Goal: Transaction & Acquisition: Purchase product/service

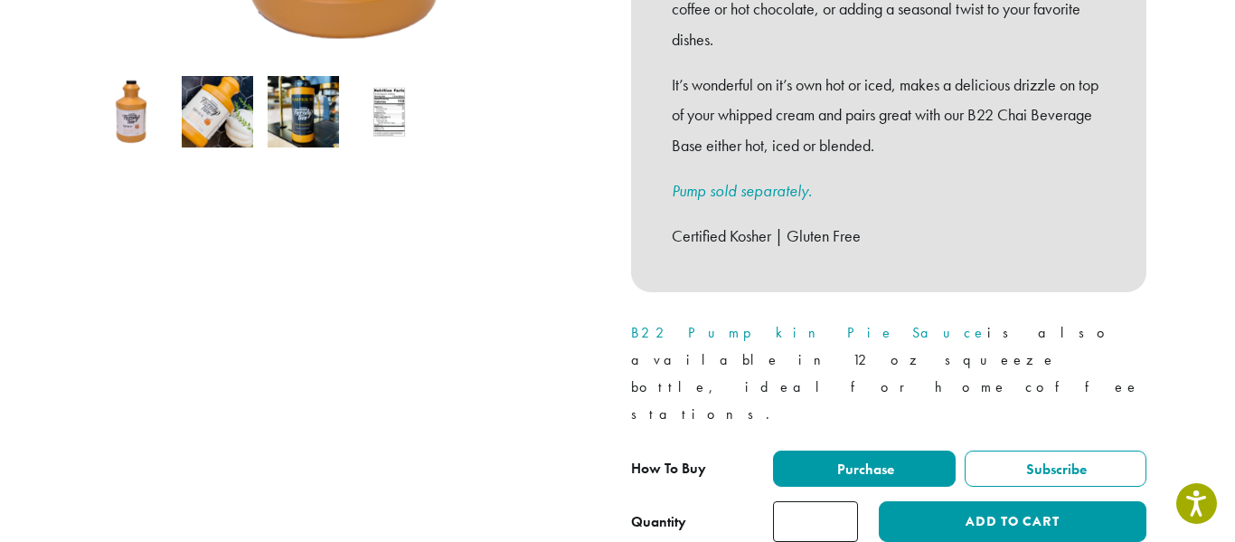
scroll to position [601, 0]
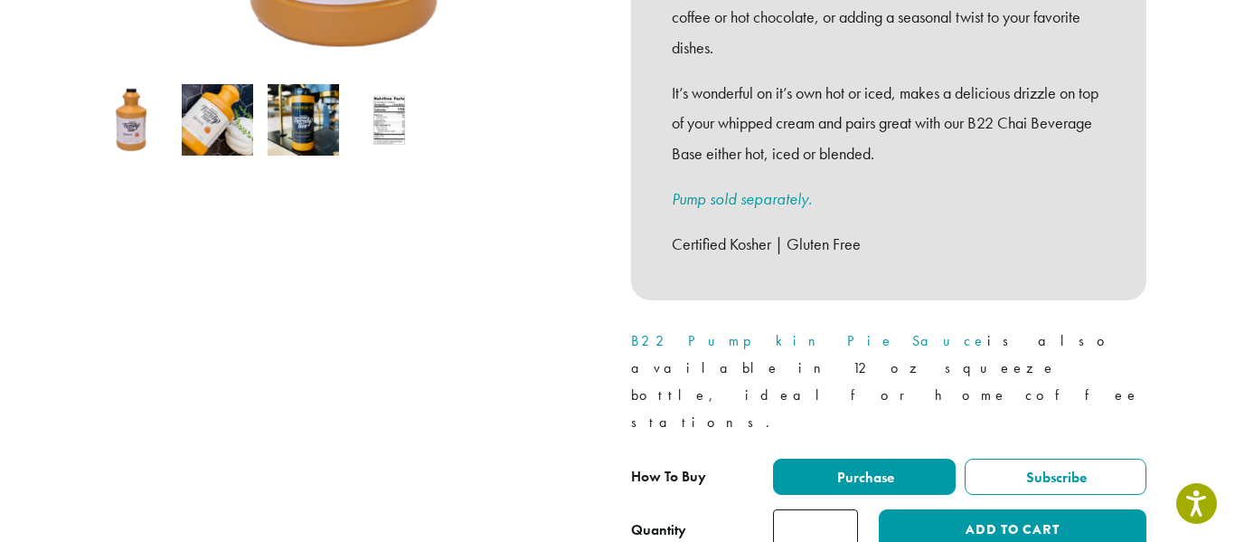
click at [590, 223] on div at bounding box center [346, 87] width 543 height 925
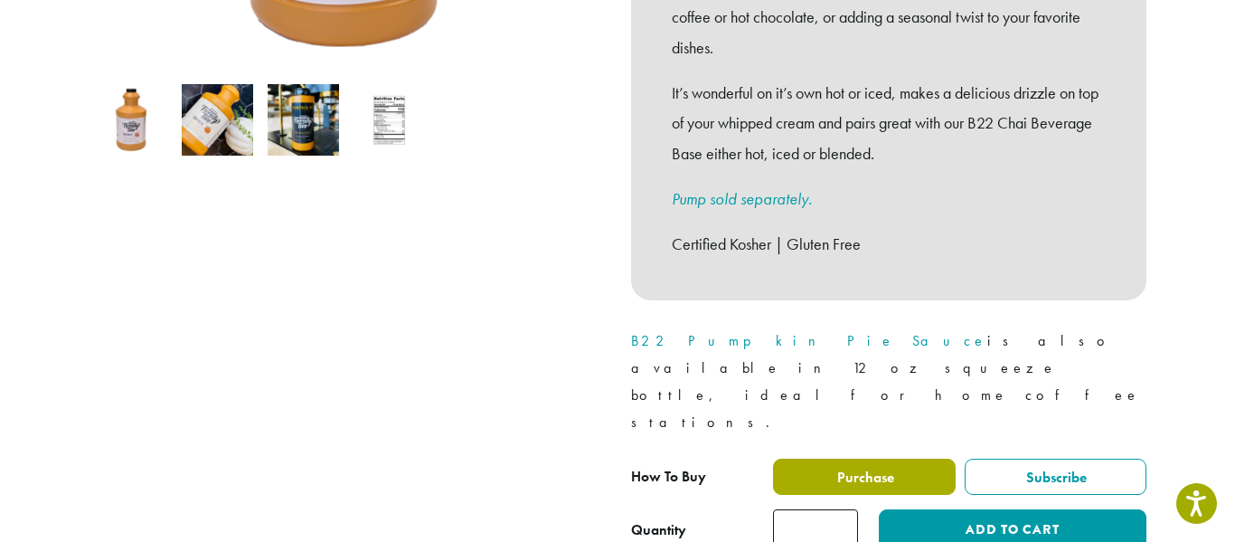
click at [800, 459] on label "Purchase" at bounding box center [864, 477] width 183 height 36
click at [869, 468] on span "Purchase" at bounding box center [865, 477] width 60 height 19
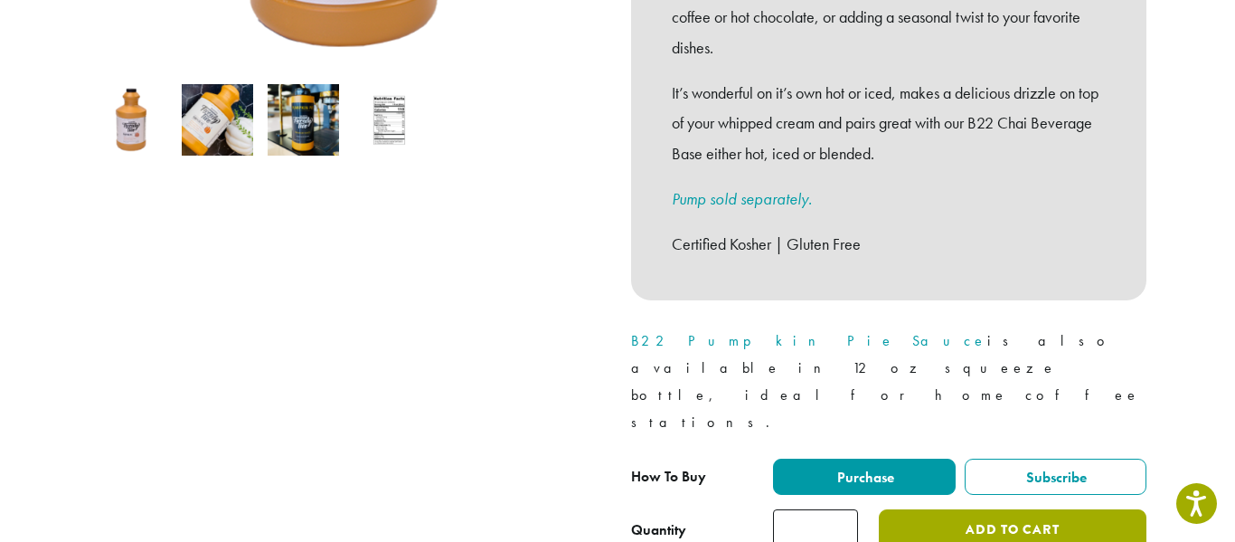
click at [935, 509] on button "Add to cart" at bounding box center [1013, 529] width 268 height 41
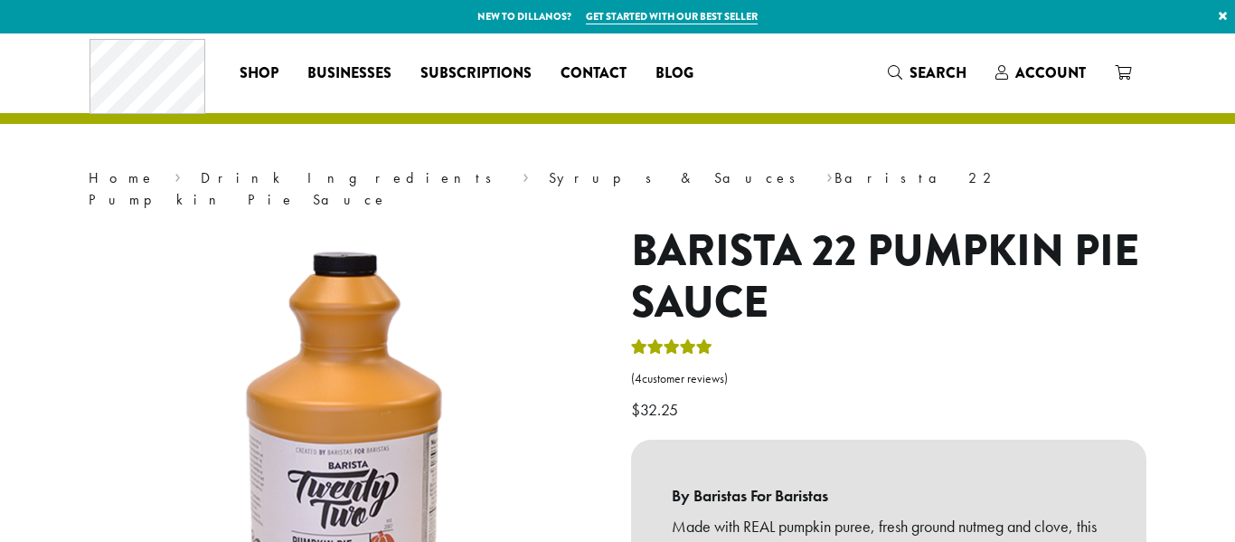
scroll to position [629, 0]
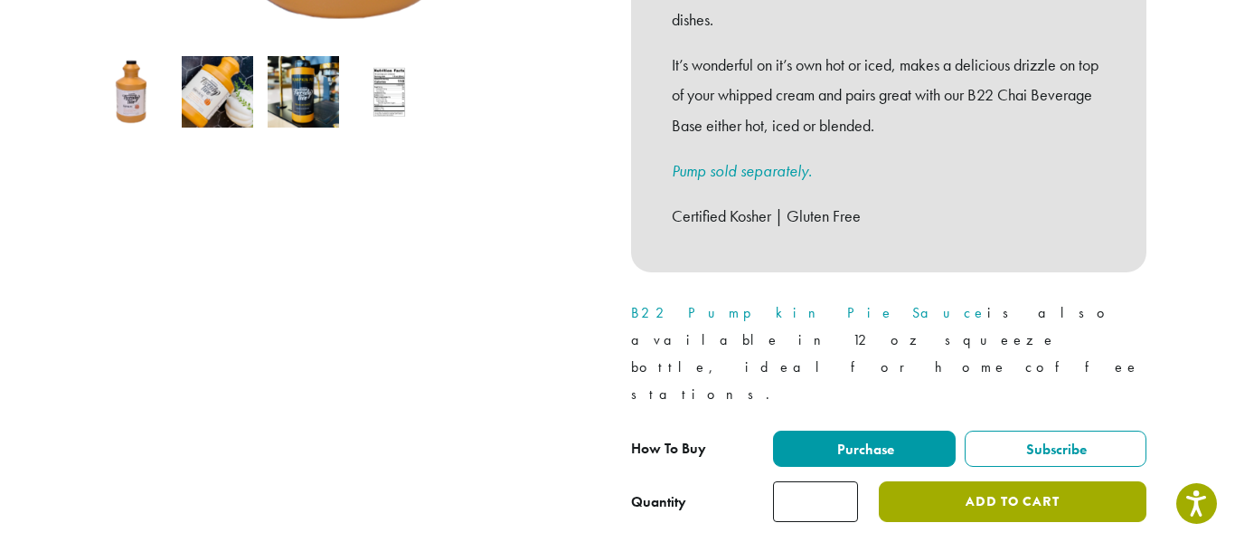
click at [943, 481] on button "Add to cart" at bounding box center [1013, 501] width 268 height 41
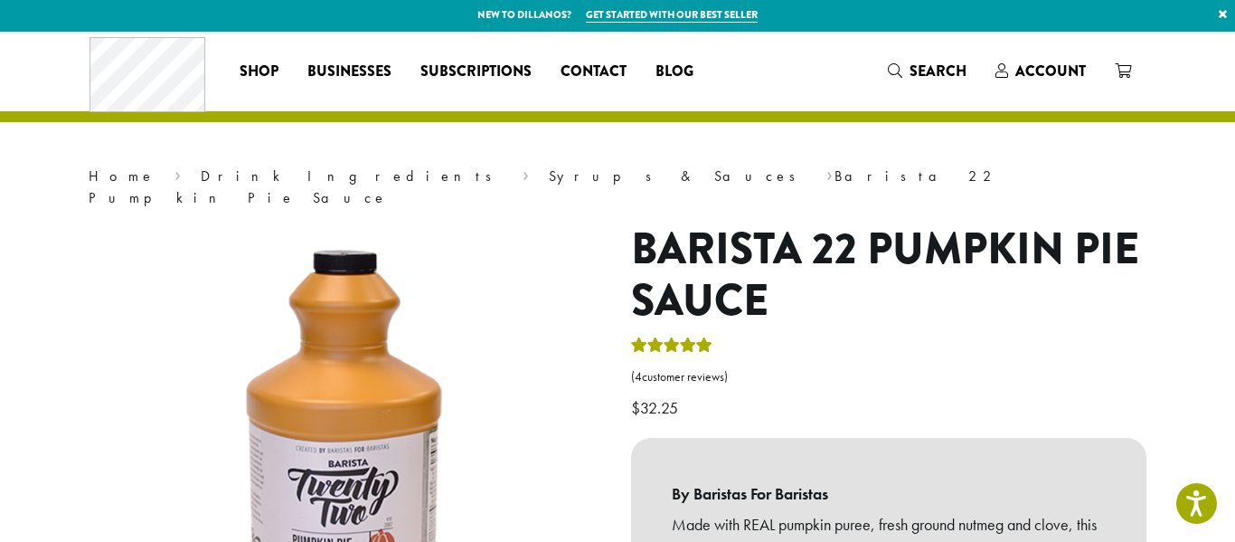
scroll to position [0, 0]
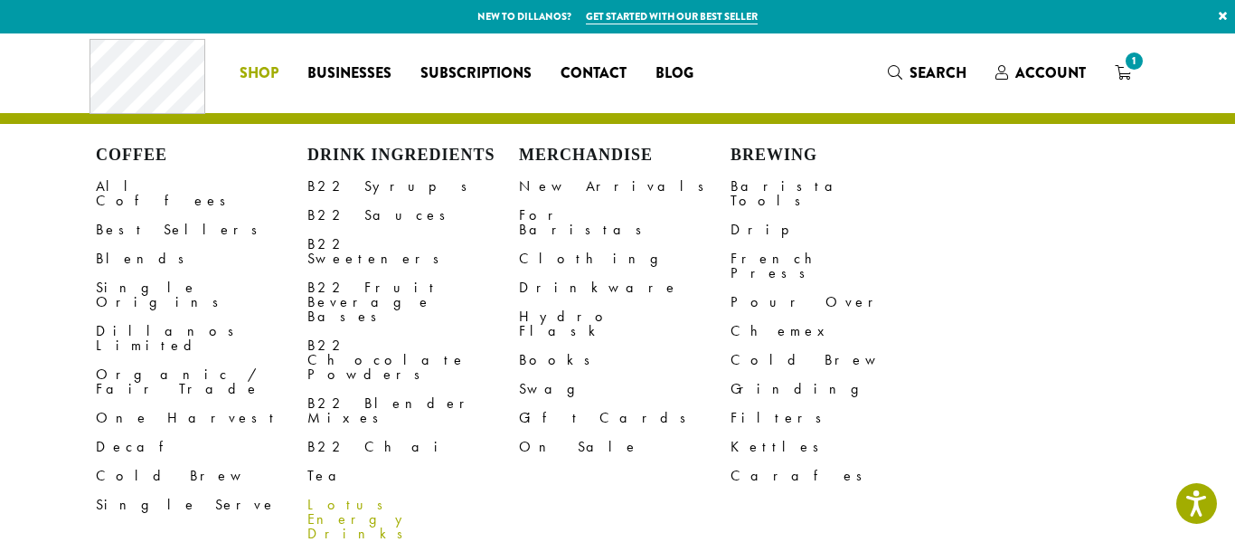
click at [353, 490] on link "Lotus Energy Drinks" at bounding box center [414, 519] width 212 height 58
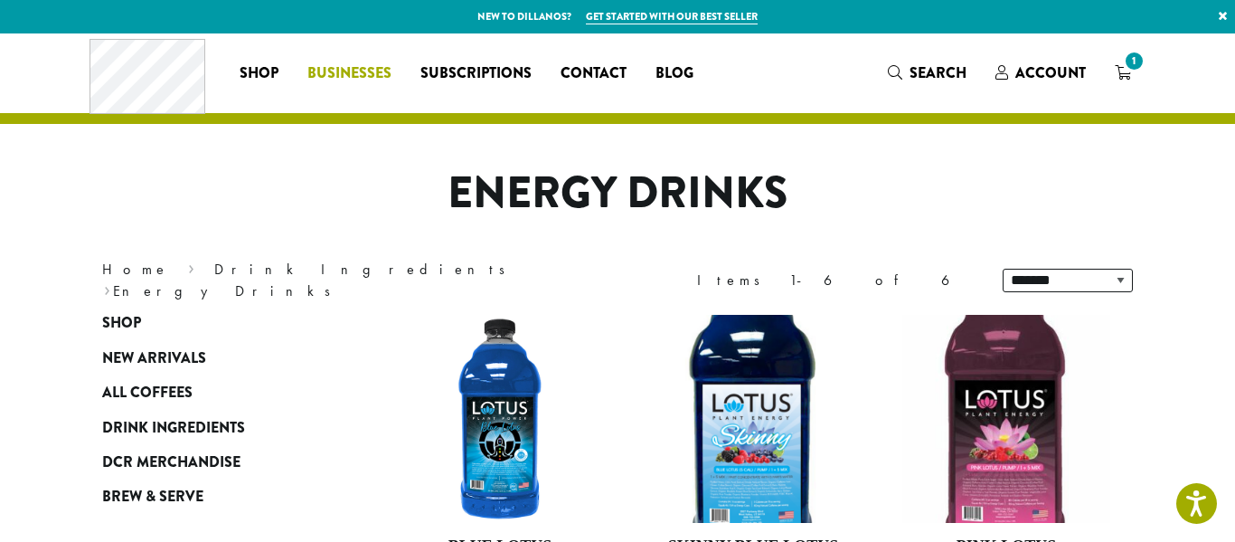
click at [328, 65] on span "Businesses" at bounding box center [350, 73] width 84 height 23
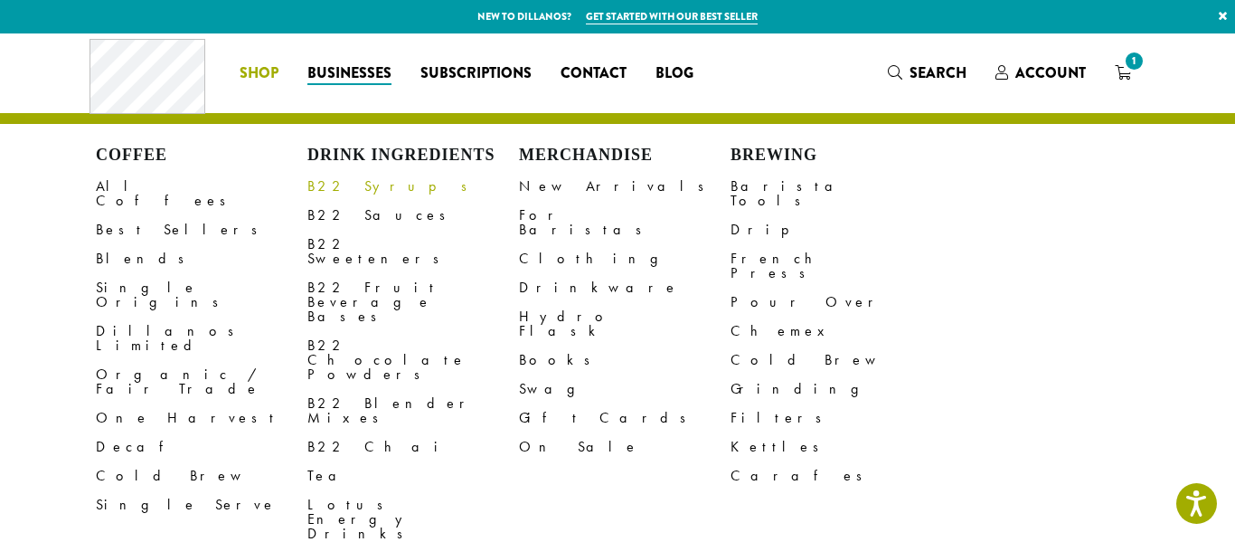
click at [349, 181] on link "B22 Syrups" at bounding box center [414, 186] width 212 height 29
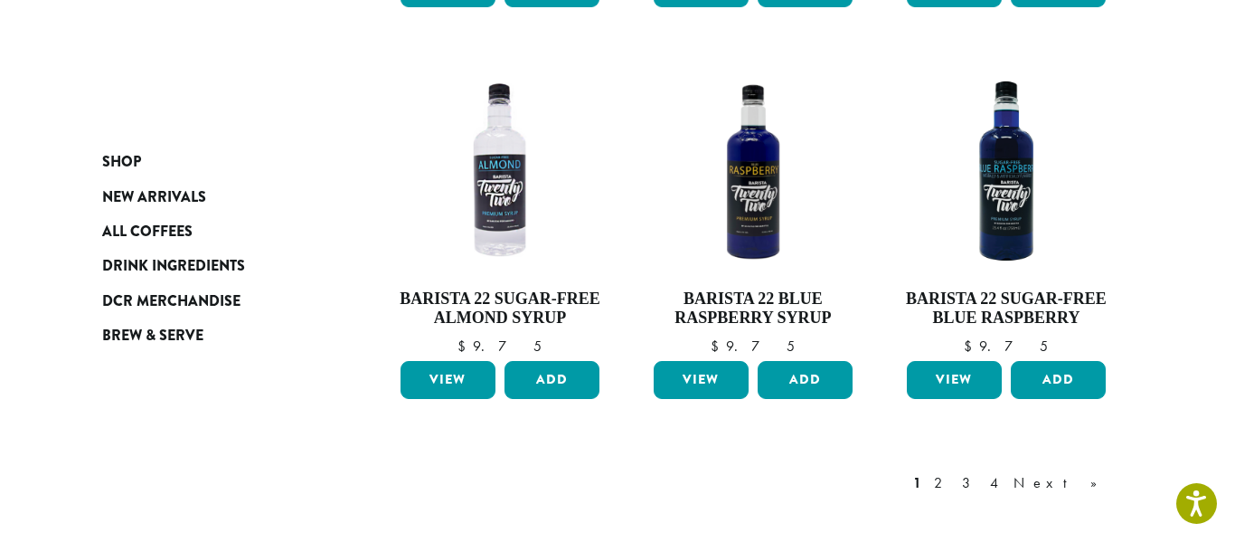
scroll to position [1576, 0]
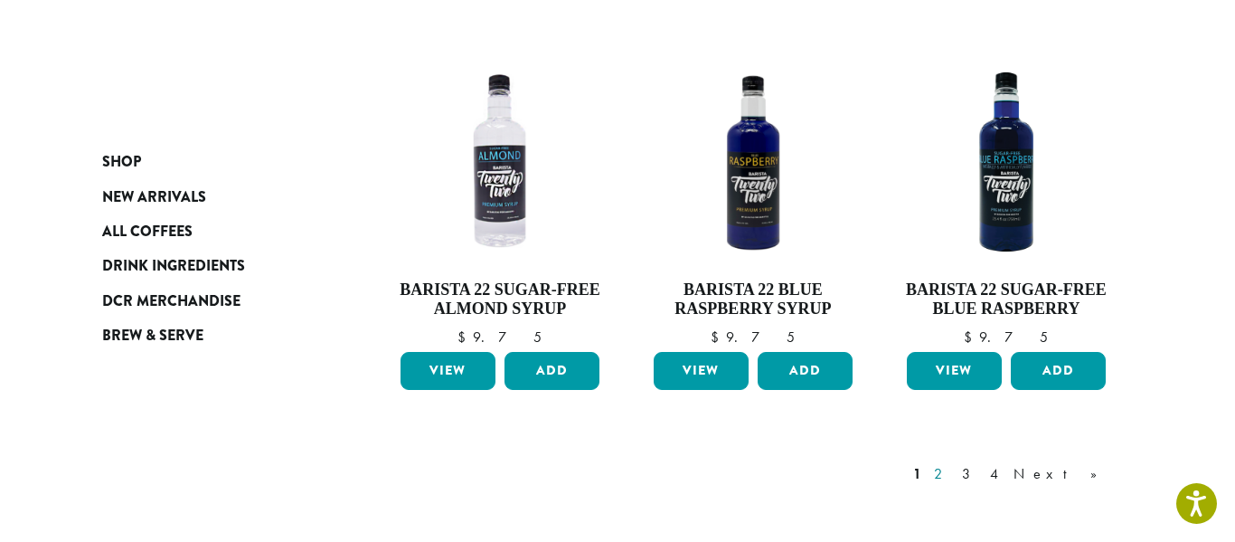
click at [953, 463] on link "2" at bounding box center [942, 474] width 23 height 22
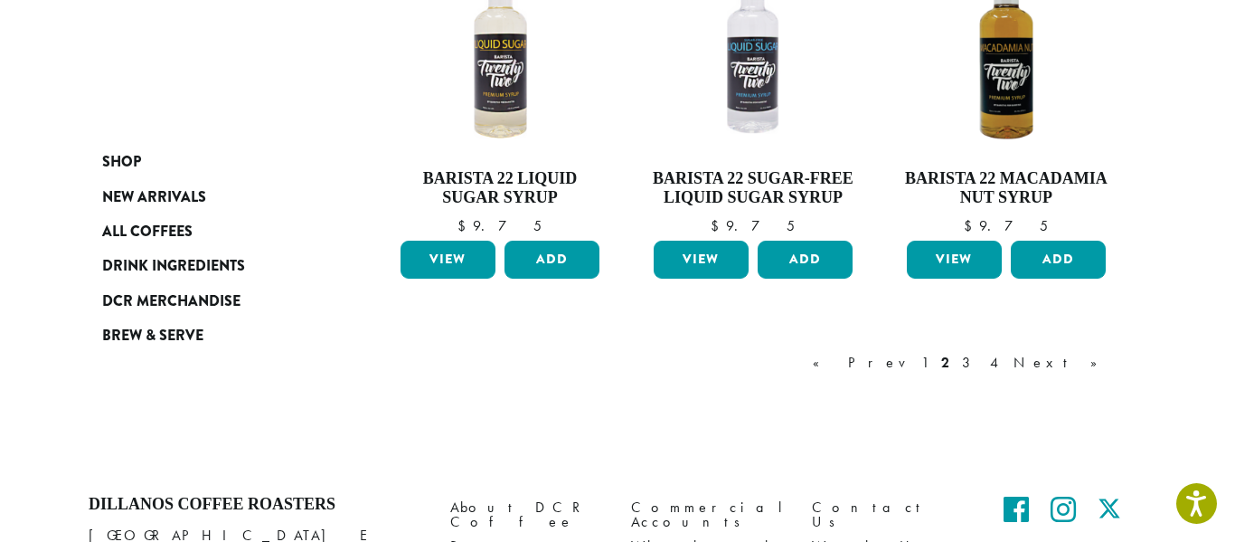
scroll to position [1630, 0]
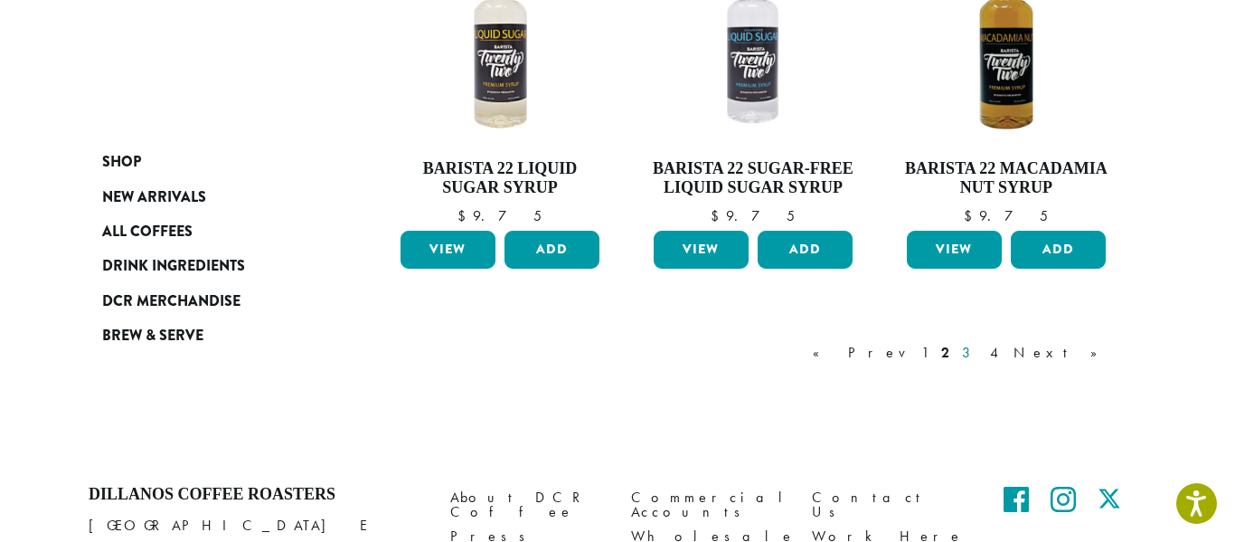
click at [981, 359] on link "3" at bounding box center [970, 353] width 23 height 22
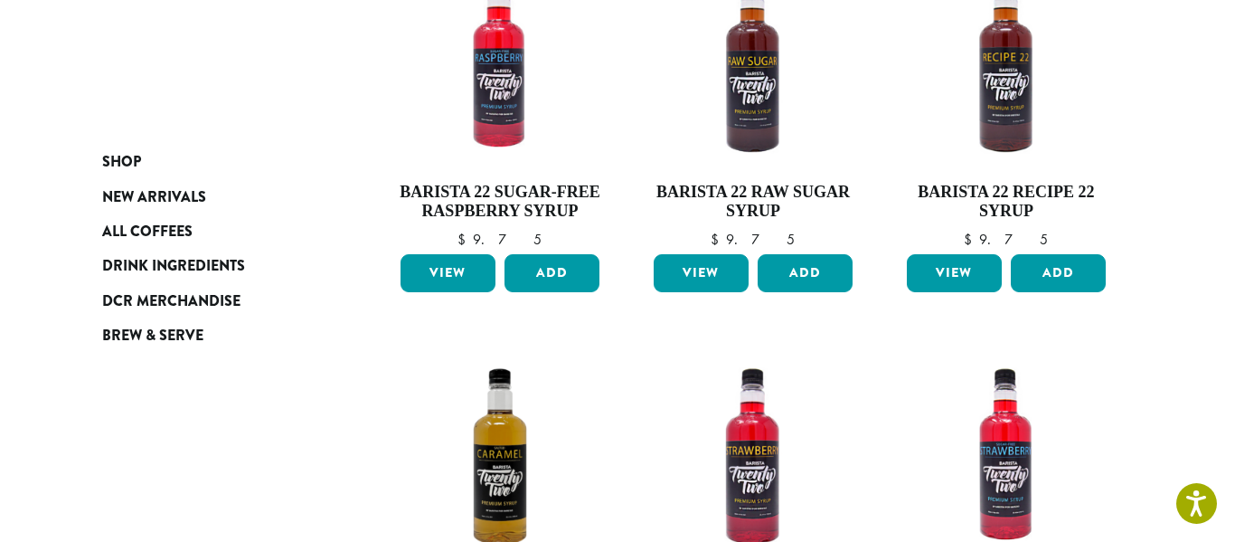
scroll to position [1528, 0]
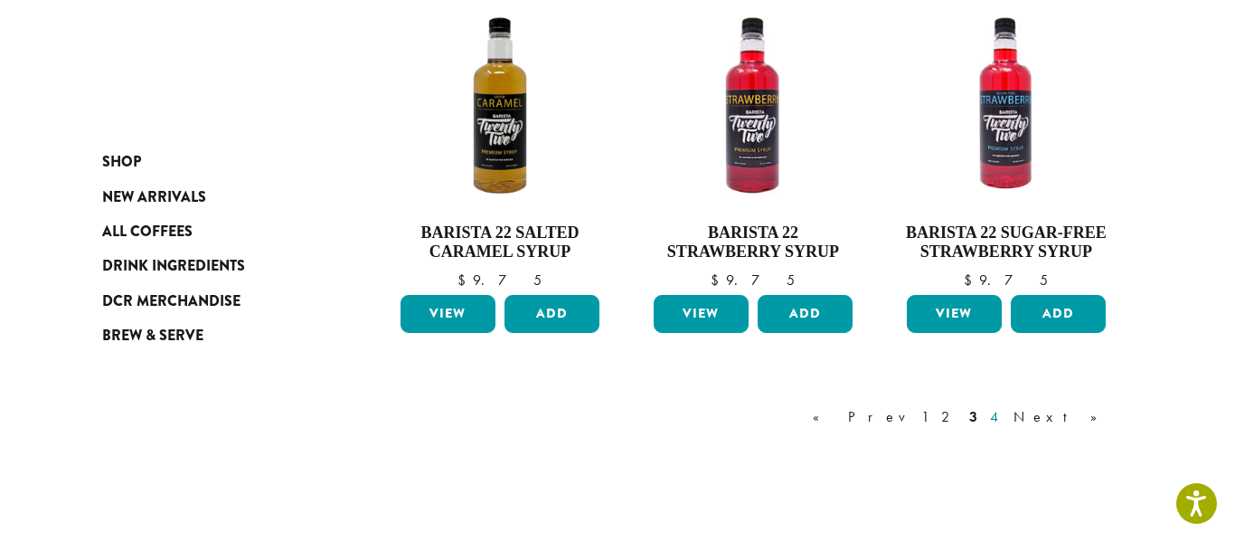
click at [1005, 420] on link "4" at bounding box center [996, 417] width 18 height 22
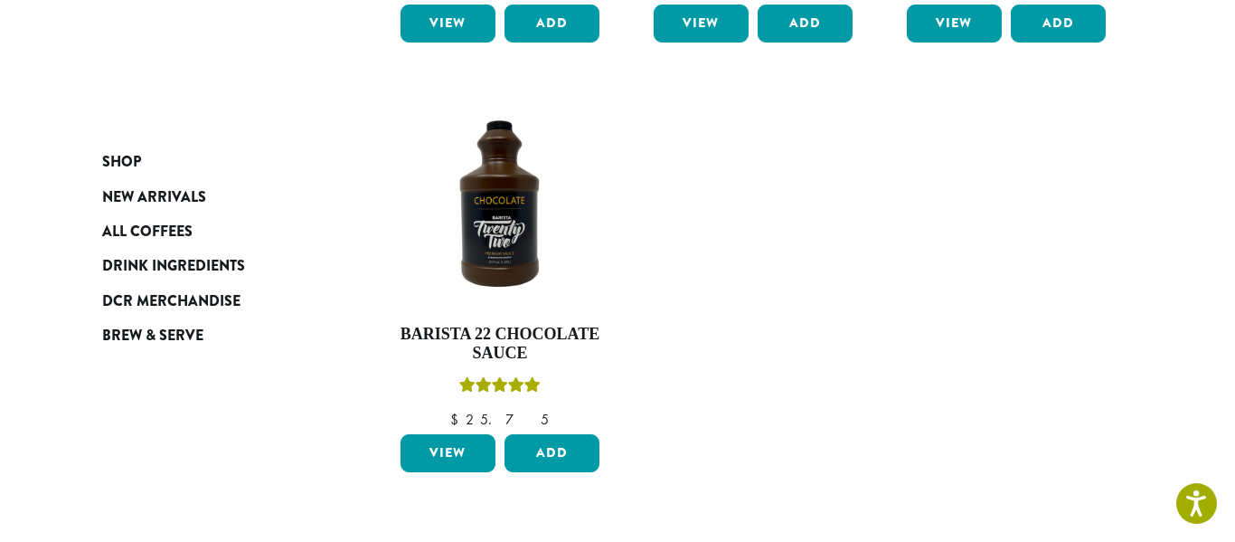
scroll to position [1042, 0]
